Goal: Entertainment & Leisure: Consume media (video, audio)

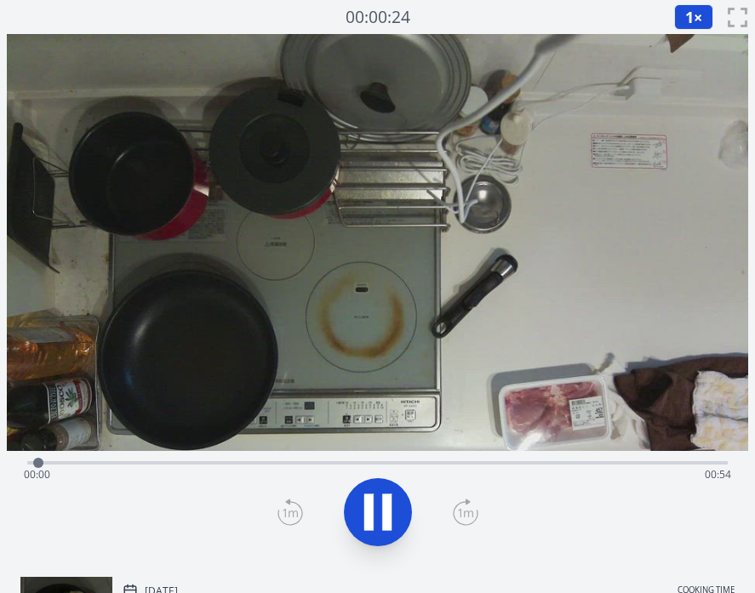
click at [230, 463] on div "Time elapsed: 00:00 Time remaining: 00:54" at bounding box center [377, 474] width 707 height 27
click at [384, 463] on div "Time elapsed: 00:16 Time remaining: 00:38" at bounding box center [377, 474] width 707 height 27
click at [470, 459] on div "Time elapsed: 00:28 Time remaining: 00:26" at bounding box center [377, 461] width 700 height 20
click at [532, 462] on div at bounding box center [521, 463] width 26 height 26
click at [616, 462] on div at bounding box center [616, 463] width 26 height 26
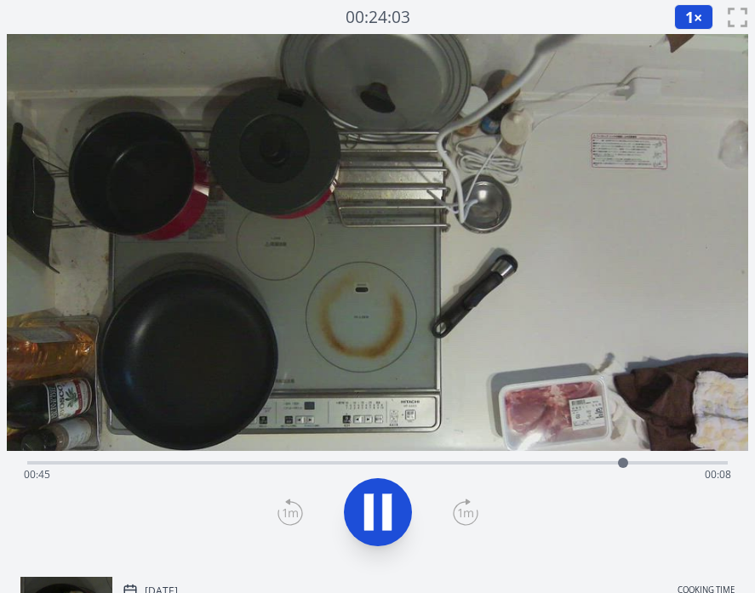
click at [649, 461] on div "Time elapsed: 00:45 Time remaining: 00:08" at bounding box center [377, 474] width 707 height 27
drag, startPoint x: 692, startPoint y: 460, endPoint x: 666, endPoint y: 461, distance: 25.5
click at [666, 461] on div at bounding box center [667, 463] width 10 height 10
drag, startPoint x: 710, startPoint y: 461, endPoint x: 669, endPoint y: 463, distance: 41.7
click at [669, 463] on div at bounding box center [668, 463] width 10 height 10
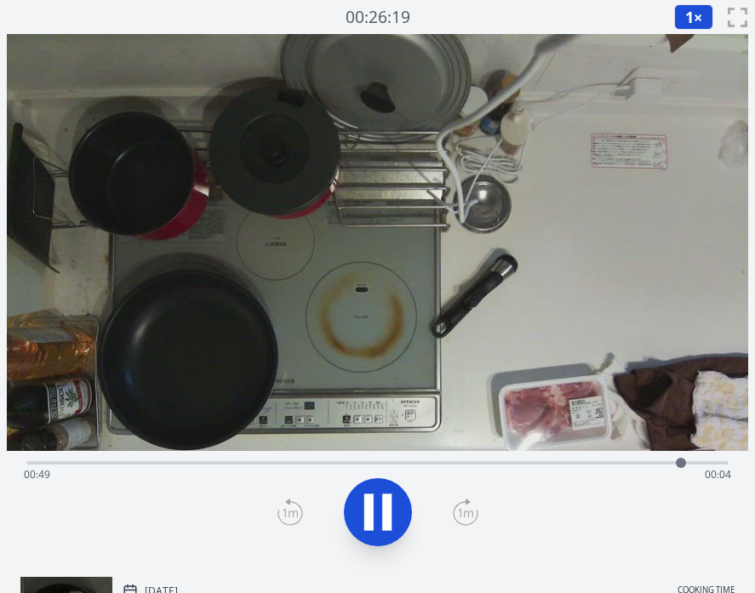
click at [396, 509] on icon at bounding box center [378, 512] width 48 height 48
